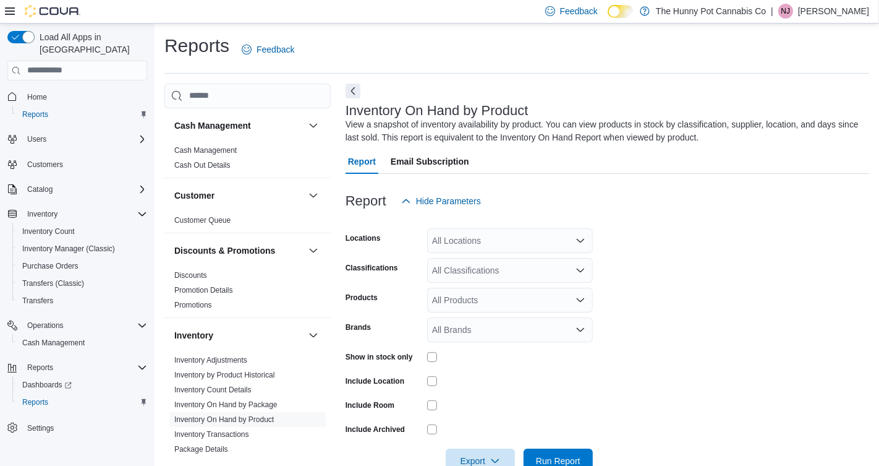
scroll to position [32, 0]
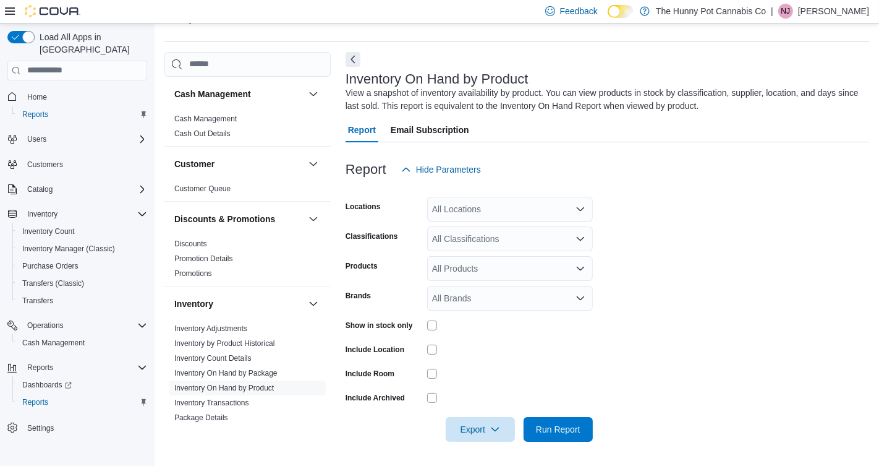
click at [477, 213] on div "All Locations" at bounding box center [510, 209] width 166 height 25
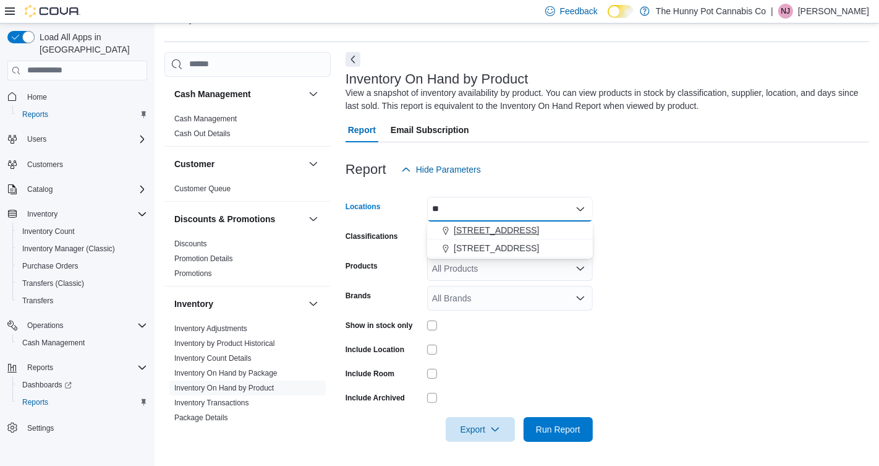
type input "**"
click at [502, 225] on span "[STREET_ADDRESS]" at bounding box center [496, 230] width 85 height 12
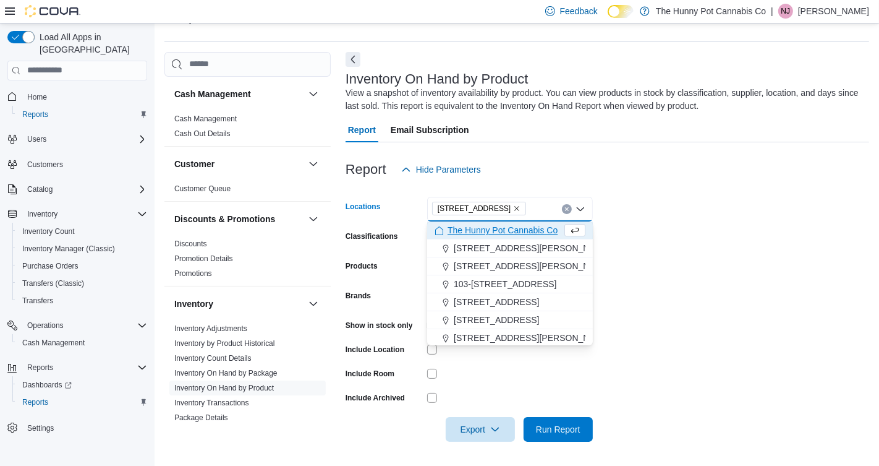
click at [734, 244] on form "Locations [STREET_ADDRESS] Selected. [STREET_ADDRESS] Press Backspace to delete…" at bounding box center [608, 312] width 524 height 260
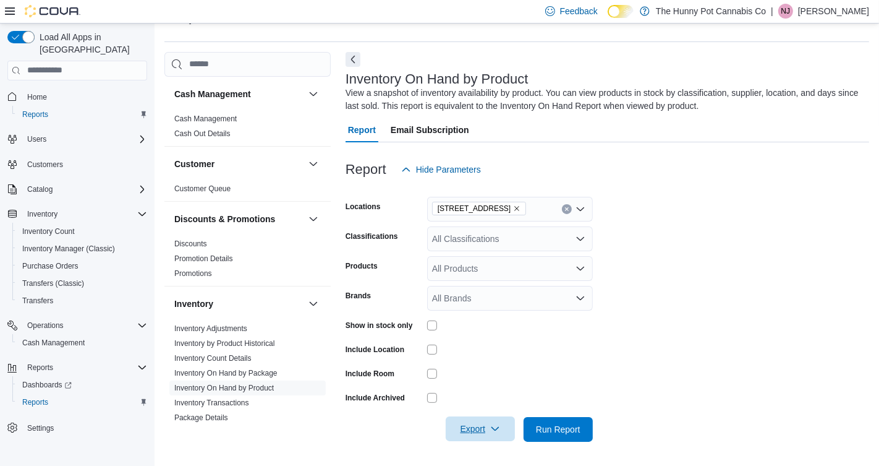
click at [480, 417] on div "Export" at bounding box center [483, 429] width 75 height 25
click at [473, 427] on span "Export" at bounding box center [480, 428] width 54 height 25
click at [492, 351] on span "Export to Excel" at bounding box center [481, 354] width 56 height 10
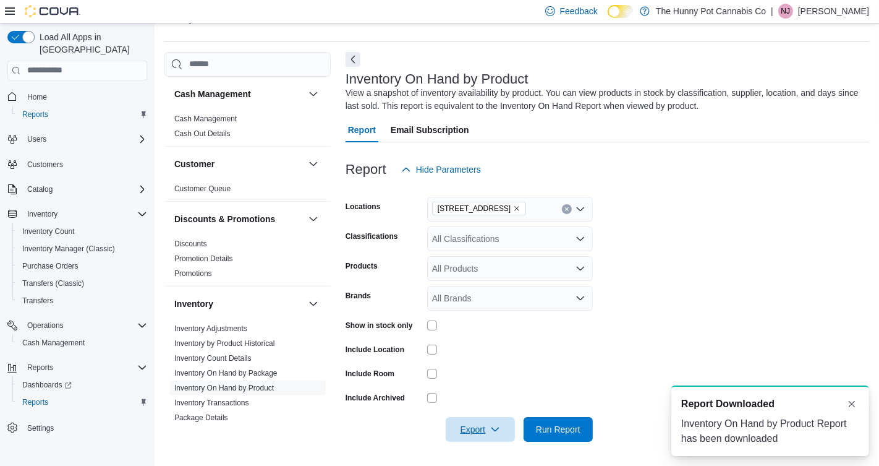
scroll to position [0, 0]
